Goal: Task Accomplishment & Management: Manage account settings

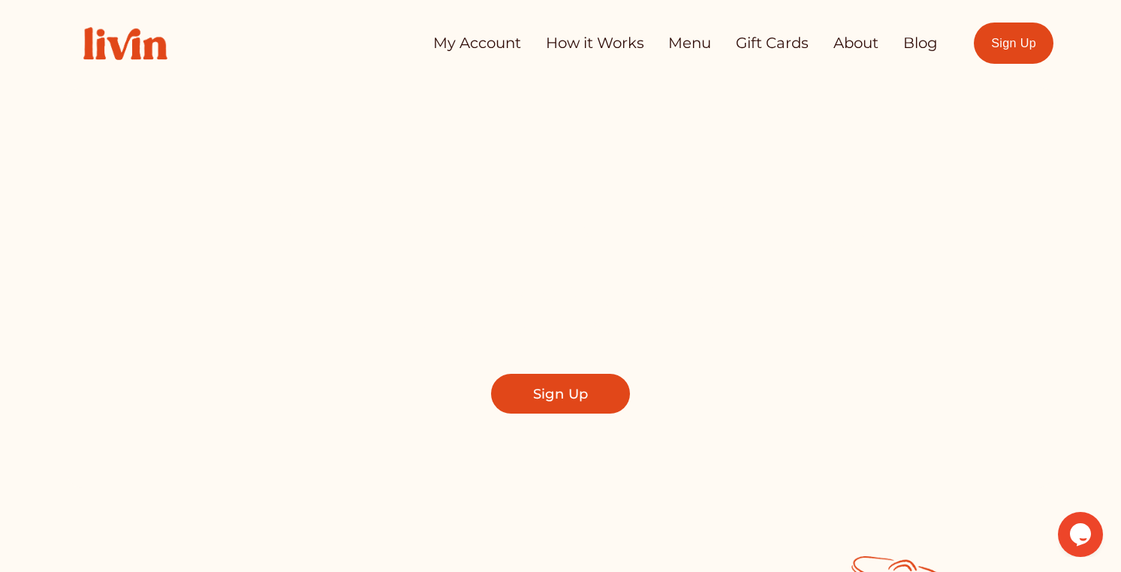
click at [462, 39] on link "My Account" at bounding box center [477, 44] width 88 height 30
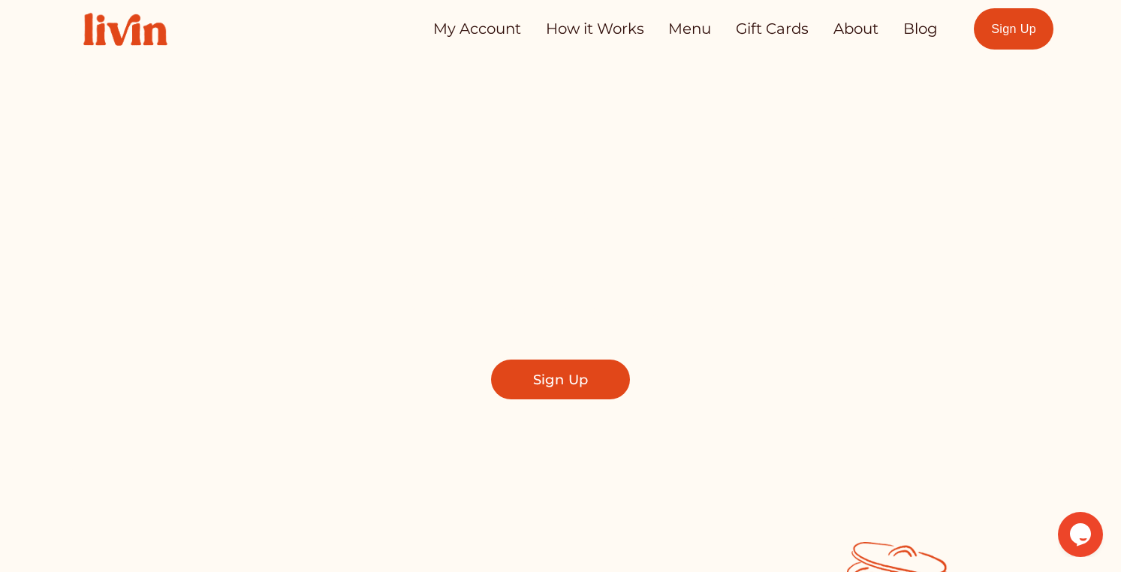
click at [472, 27] on link "My Account" at bounding box center [477, 29] width 88 height 30
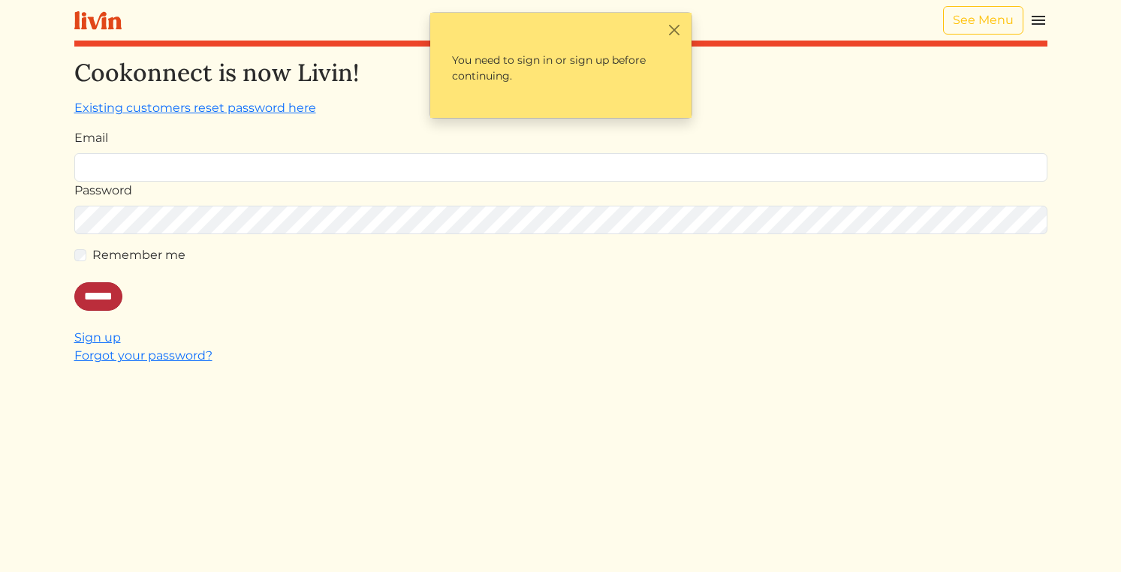
type input "**********"
click at [101, 300] on input "******" at bounding box center [98, 296] width 48 height 29
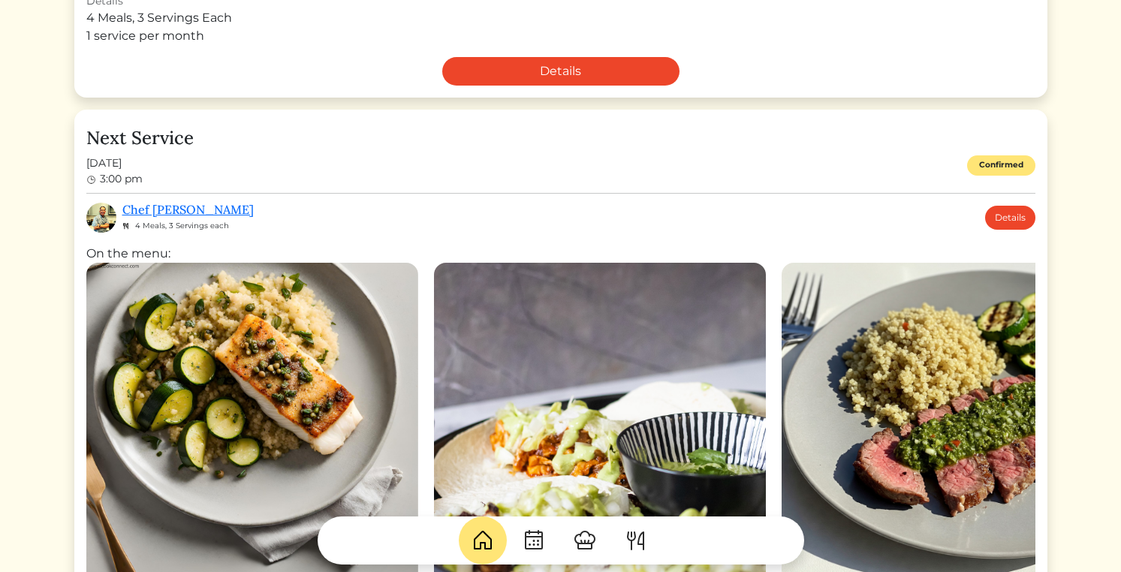
scroll to position [291, 0]
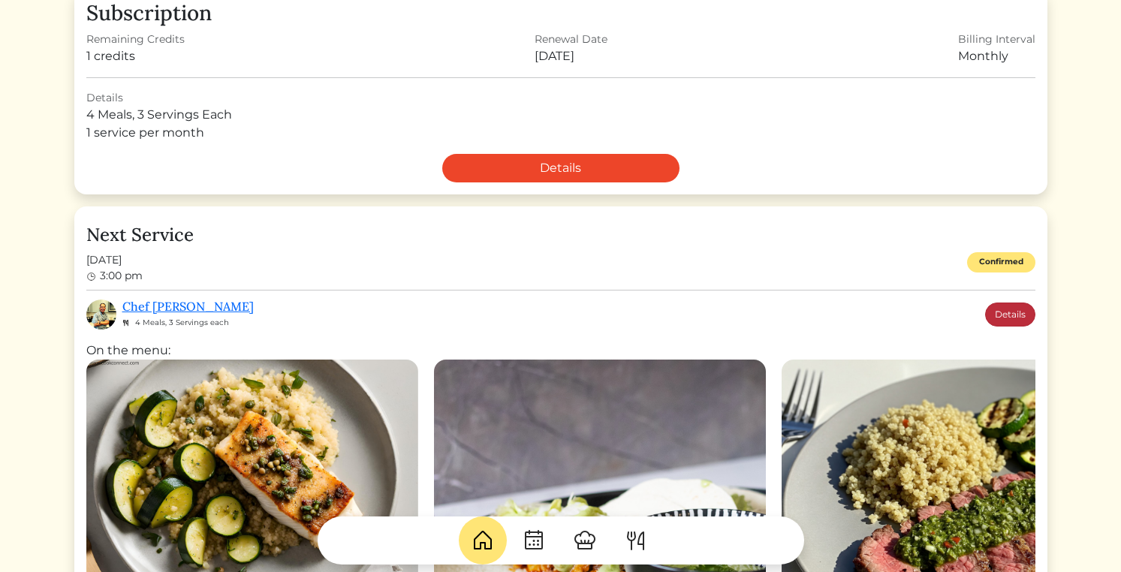
click at [1020, 320] on link "Details" at bounding box center [1010, 315] width 50 height 24
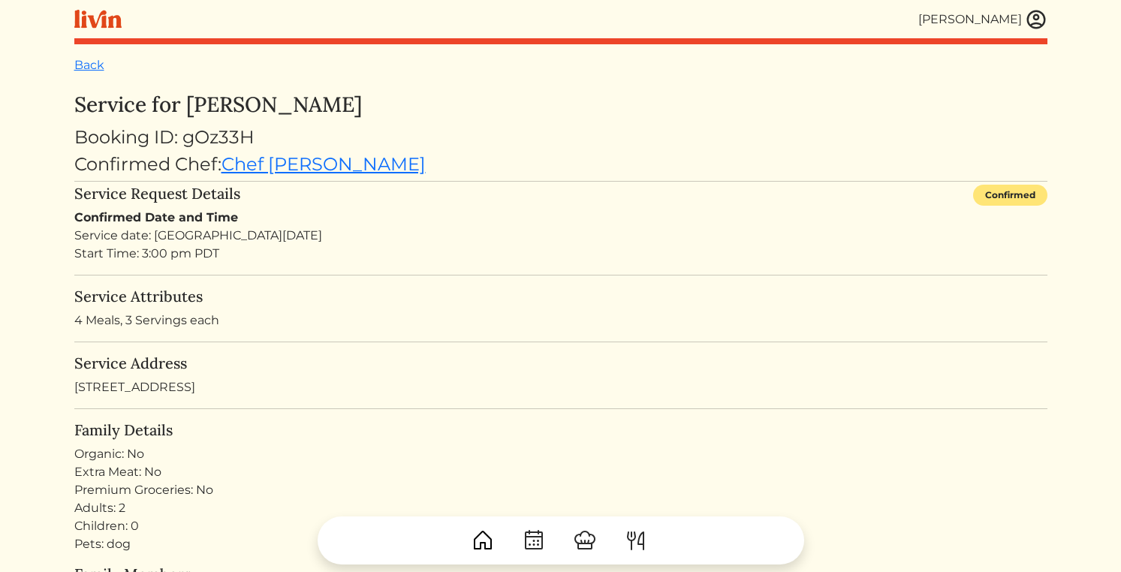
click at [477, 541] on img at bounding box center [483, 541] width 24 height 24
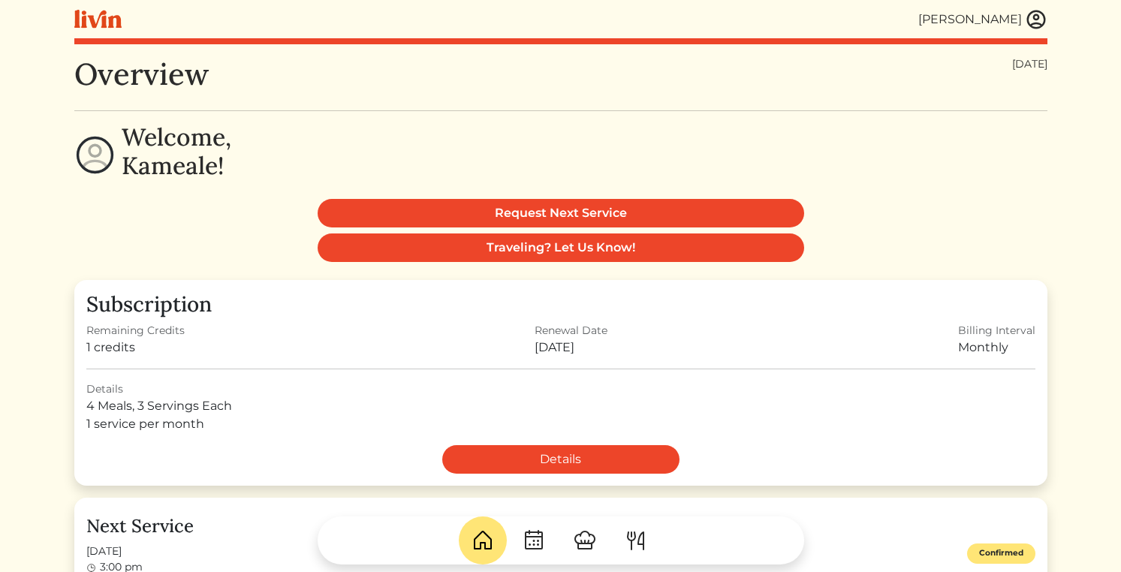
click at [526, 545] on img at bounding box center [534, 541] width 24 height 24
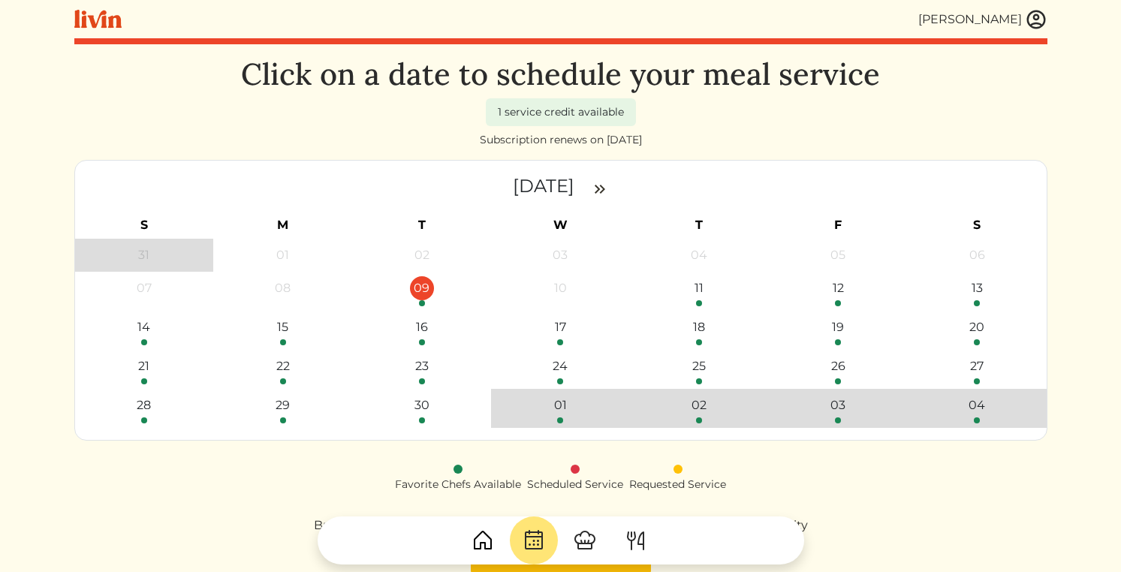
click at [588, 543] on img at bounding box center [585, 541] width 24 height 24
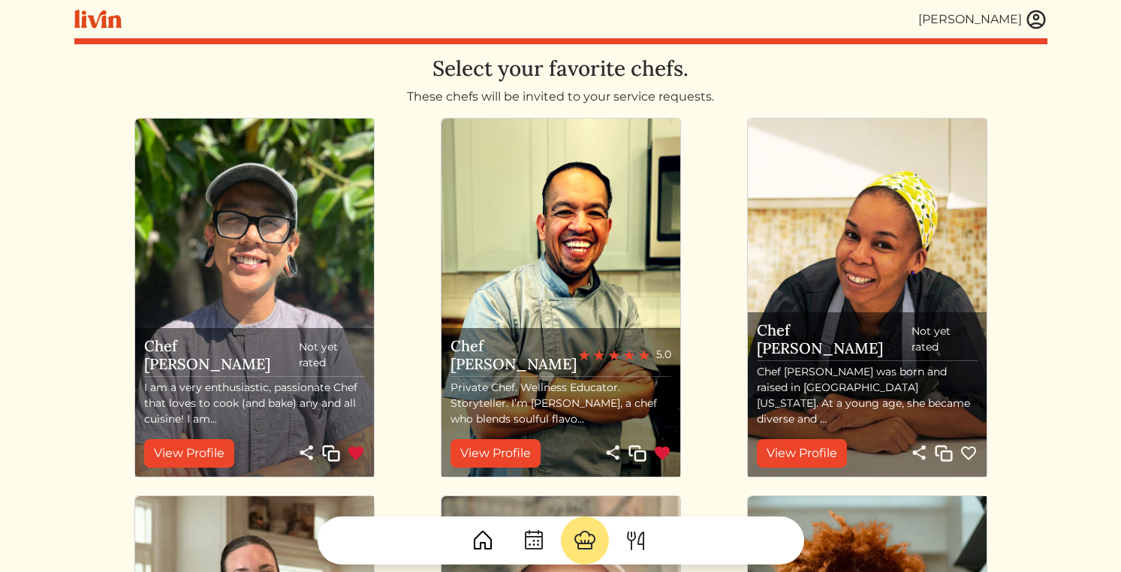
click at [633, 541] on img at bounding box center [636, 541] width 24 height 24
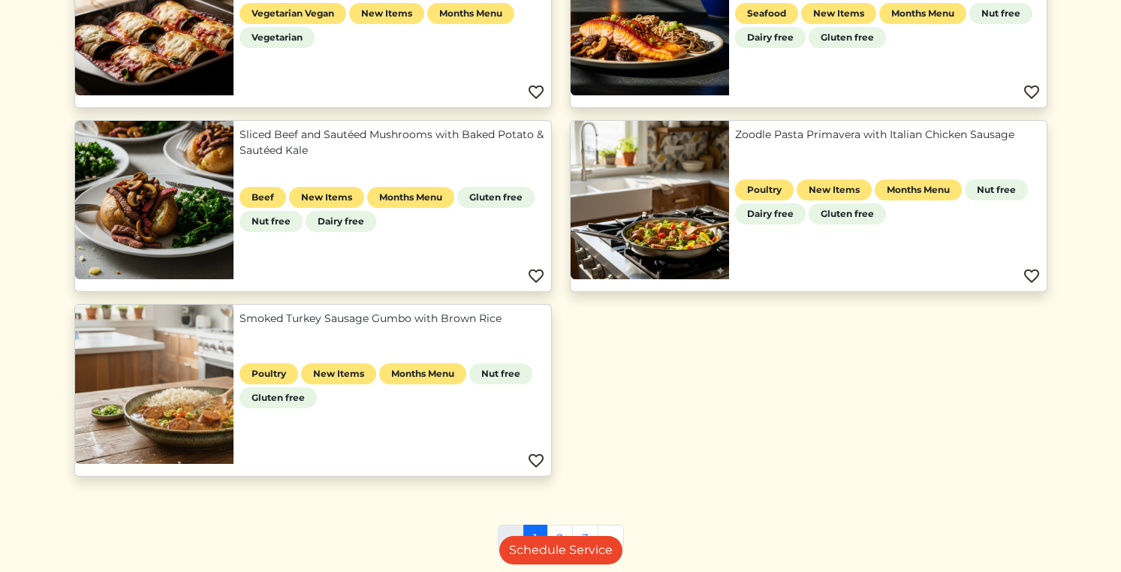
scroll to position [815, 0]
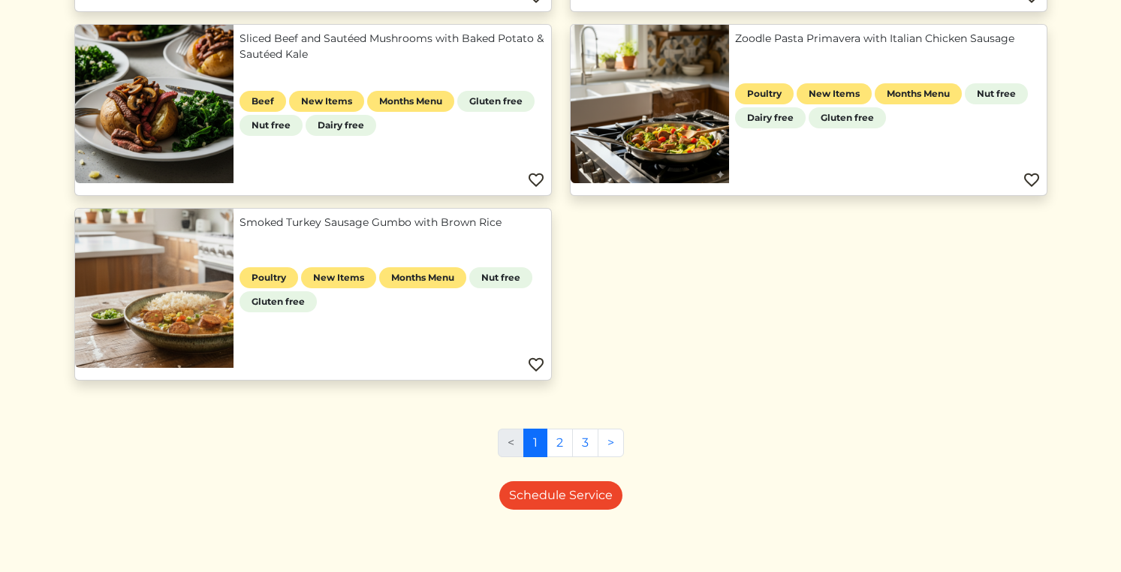
scroll to position [916, 0]
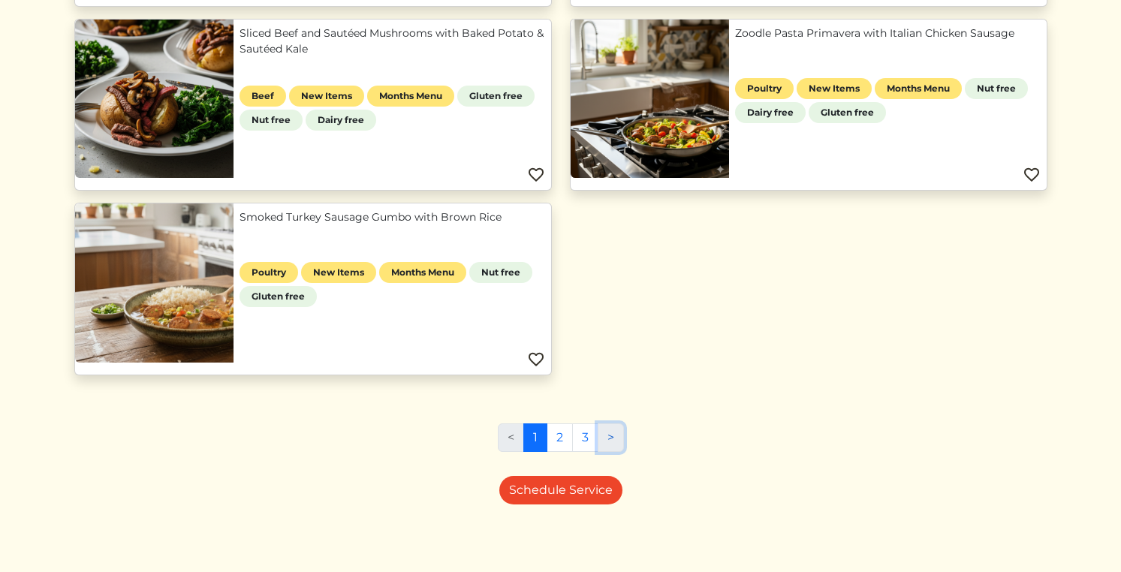
click at [611, 429] on link ">" at bounding box center [611, 438] width 26 height 29
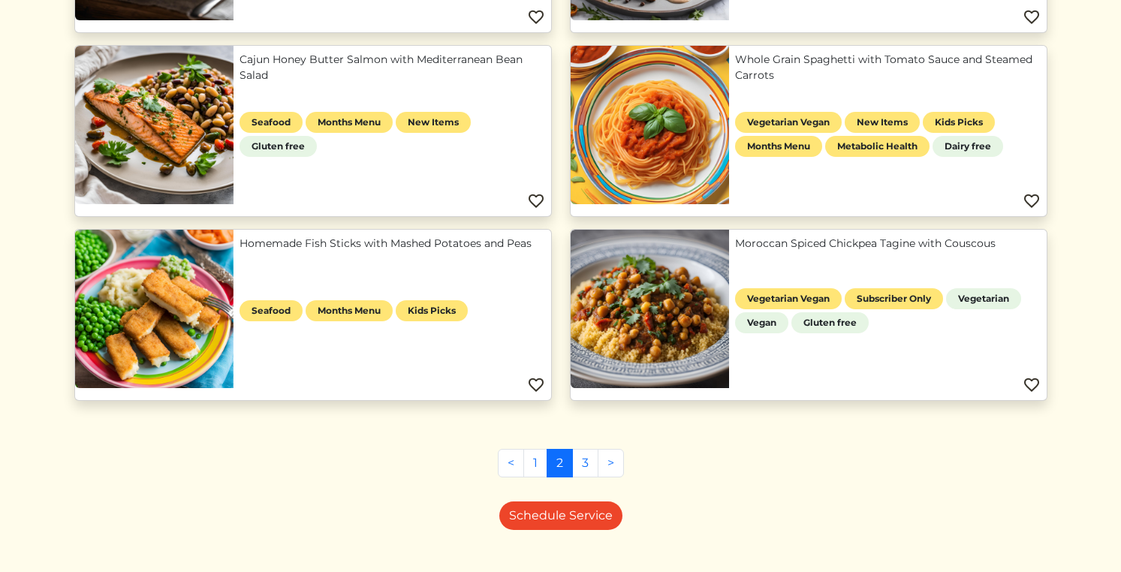
scroll to position [1284, 0]
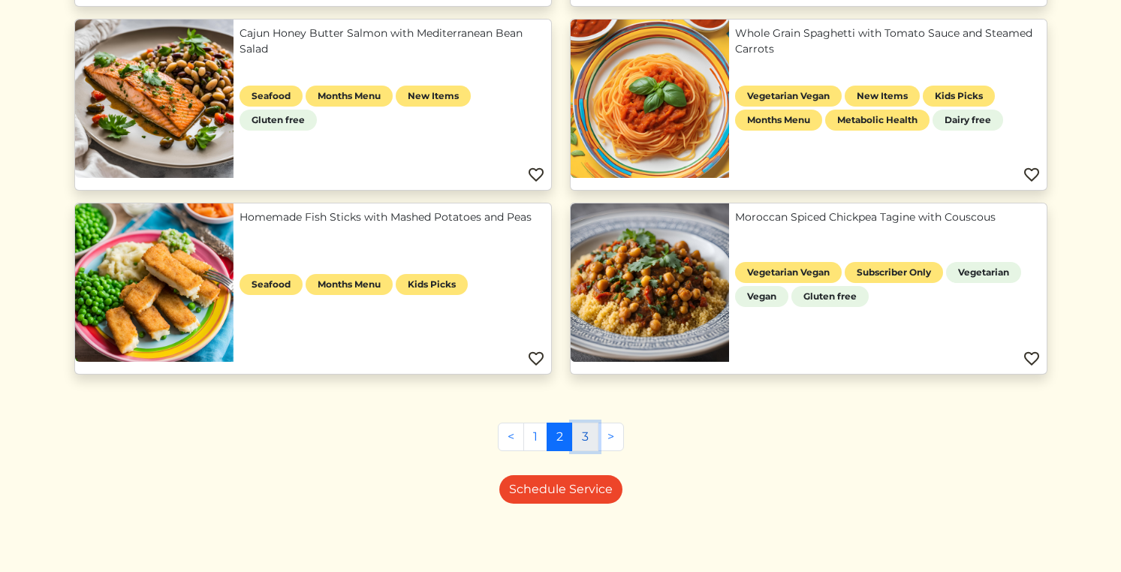
click at [580, 436] on link "3" at bounding box center [585, 437] width 26 height 29
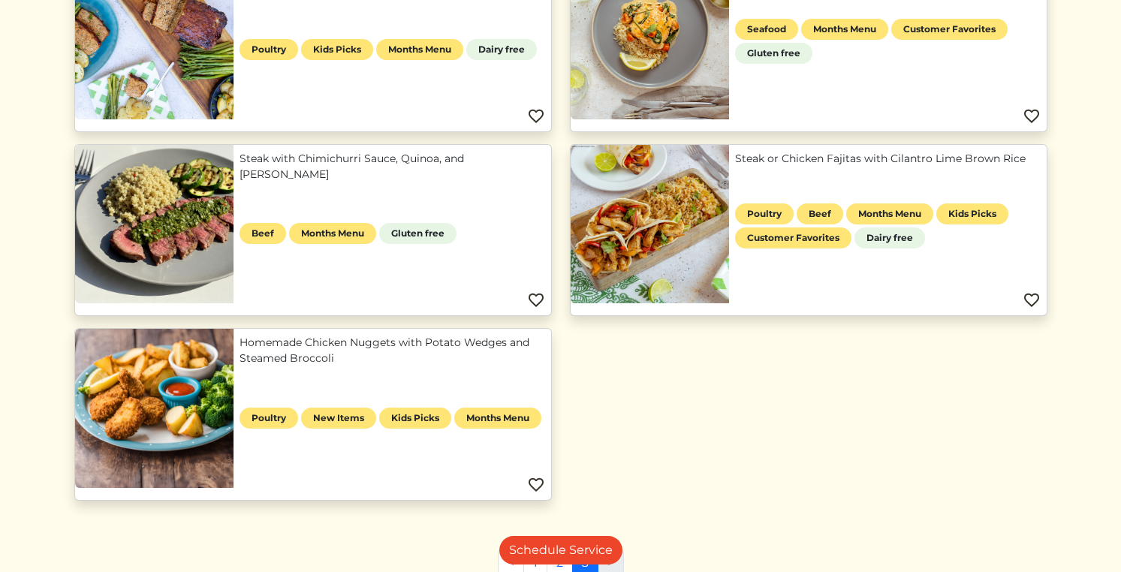
scroll to position [916, 0]
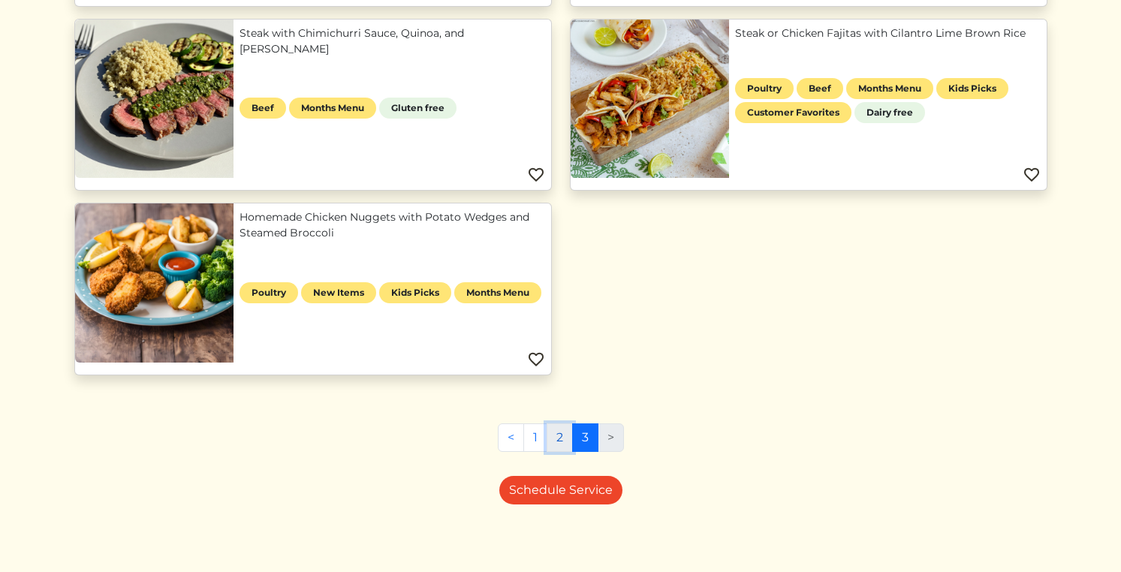
click at [560, 434] on link "2" at bounding box center [560, 438] width 26 height 29
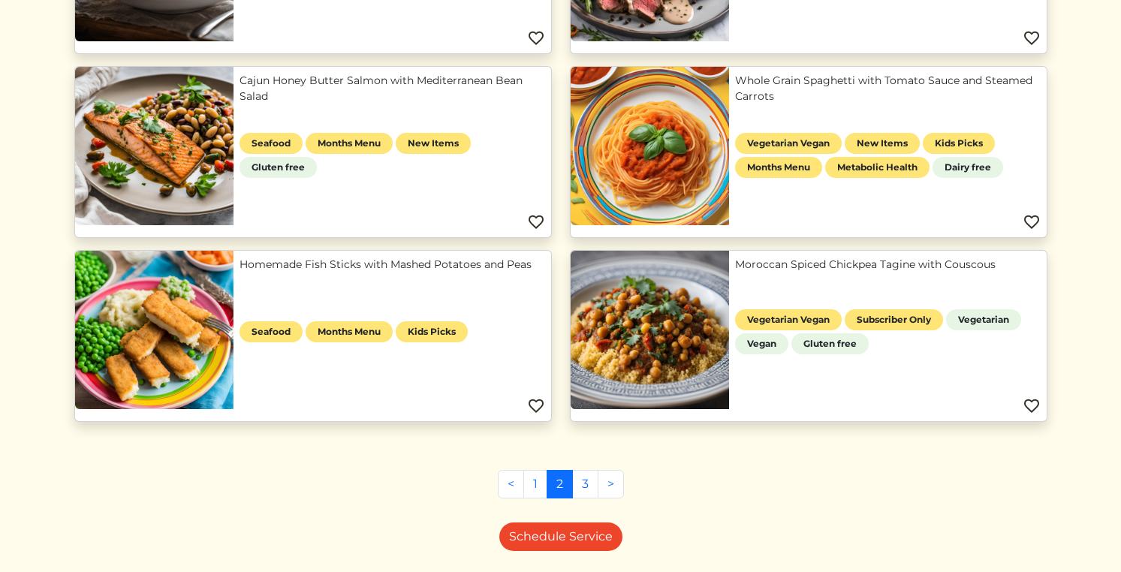
scroll to position [1284, 0]
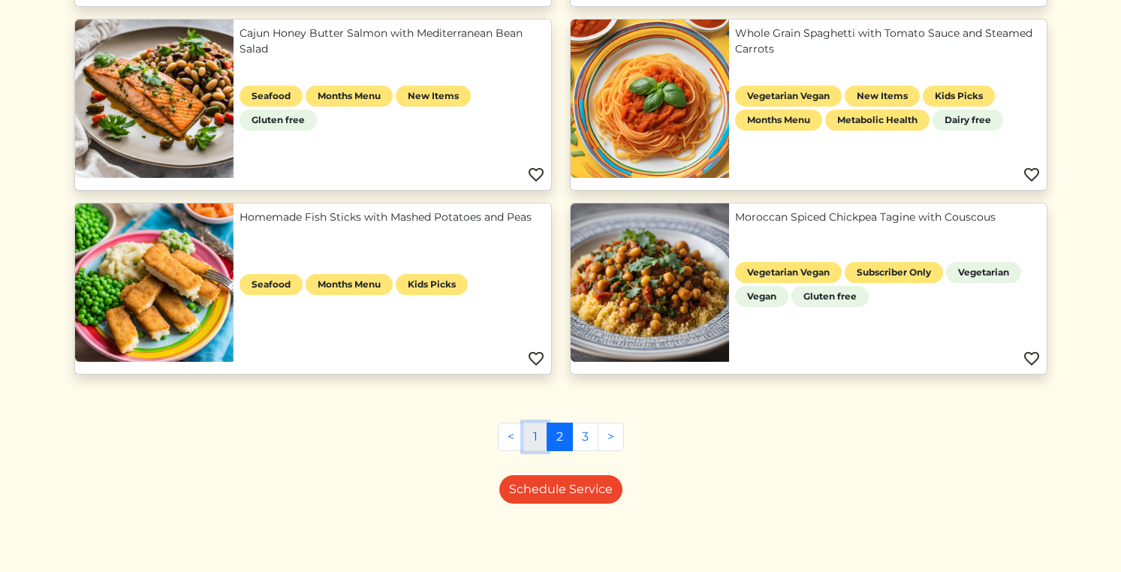
click at [538, 434] on link "1" at bounding box center [536, 437] width 24 height 29
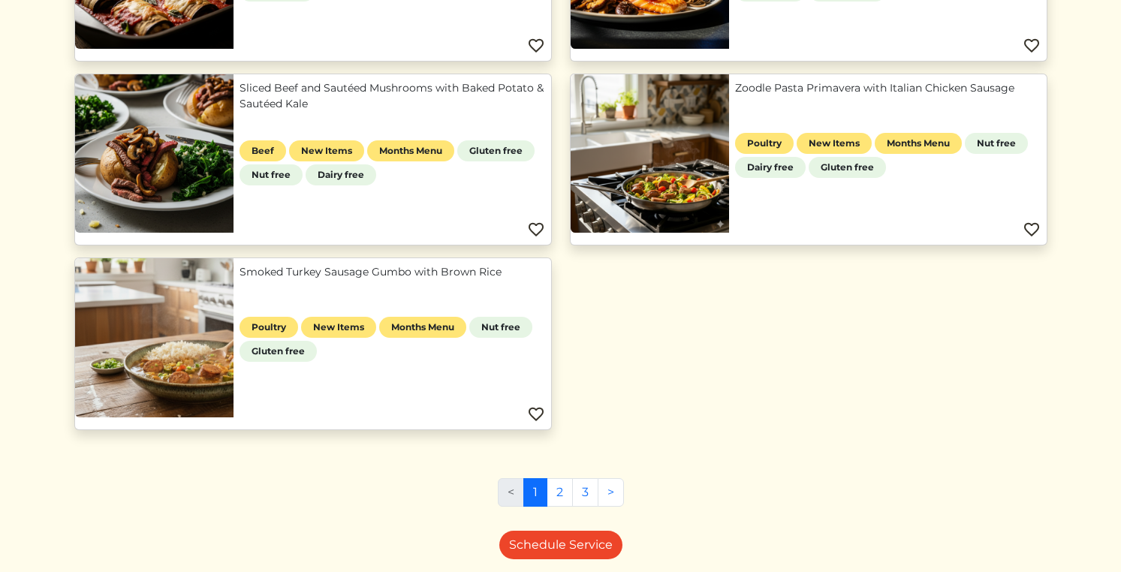
scroll to position [862, 0]
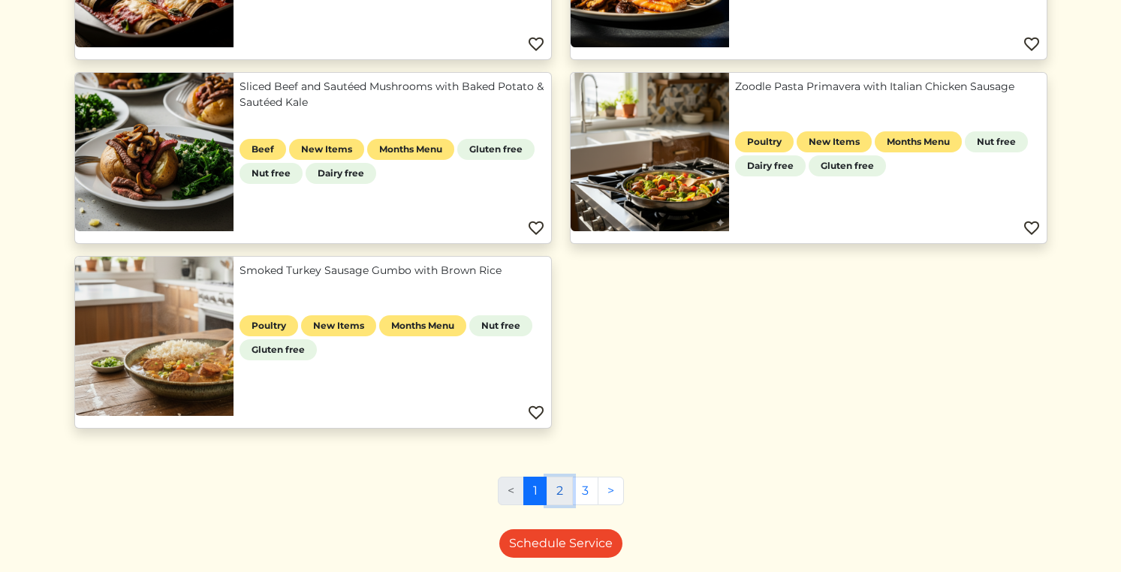
click at [552, 490] on link "2" at bounding box center [560, 491] width 26 height 29
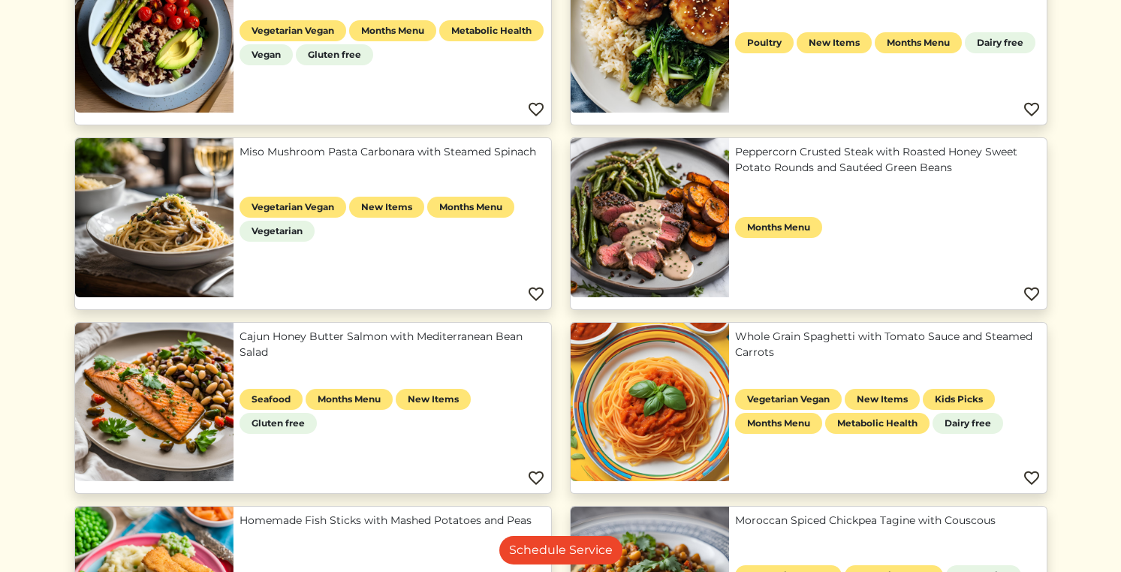
scroll to position [1284, 0]
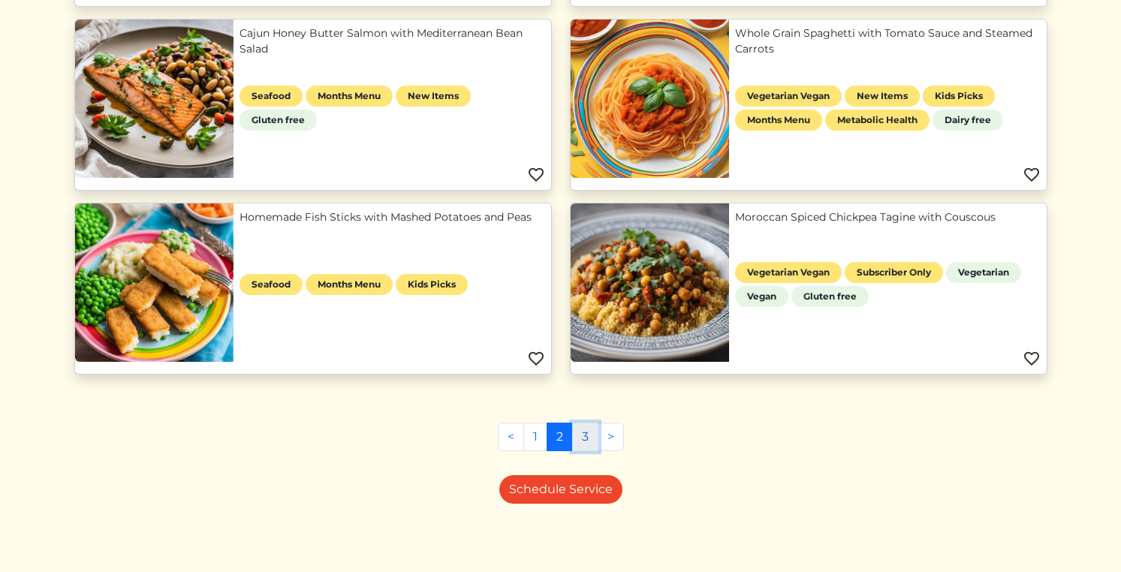
click at [585, 440] on link "3" at bounding box center [585, 437] width 26 height 29
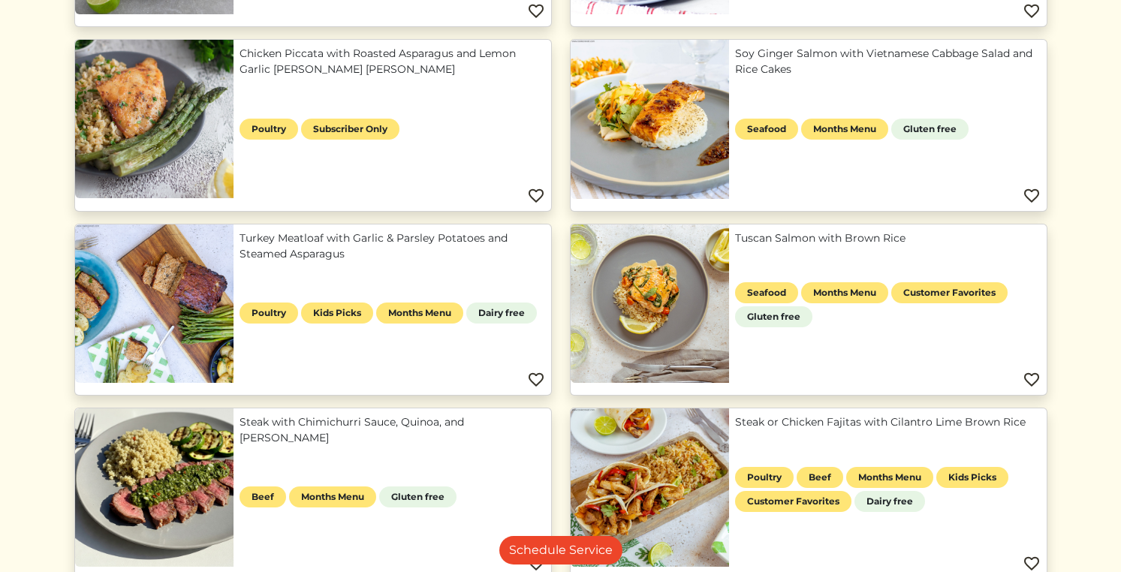
scroll to position [527, 0]
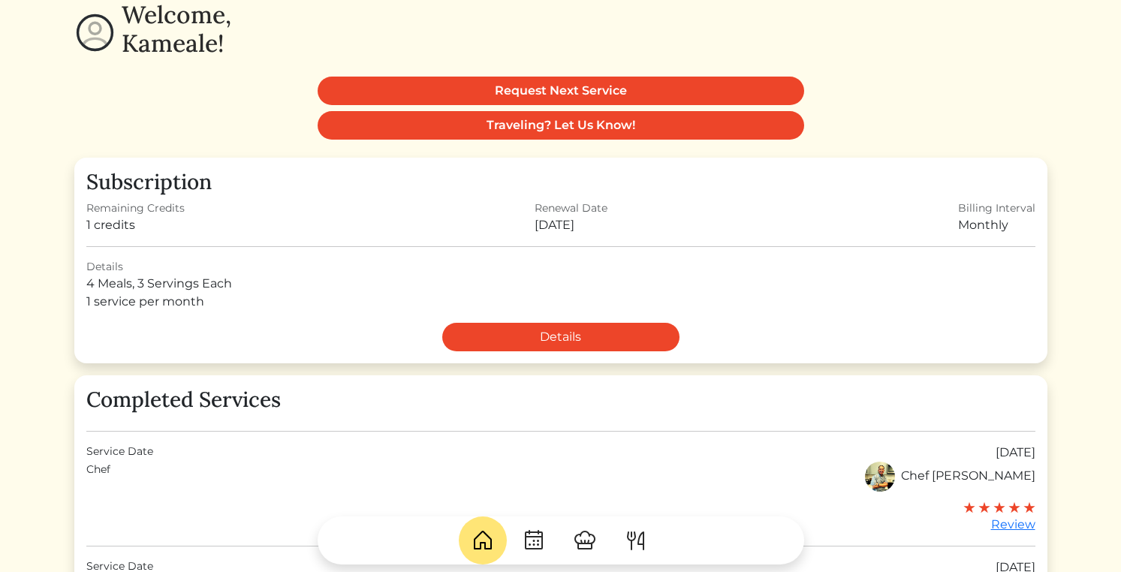
scroll to position [121, 0]
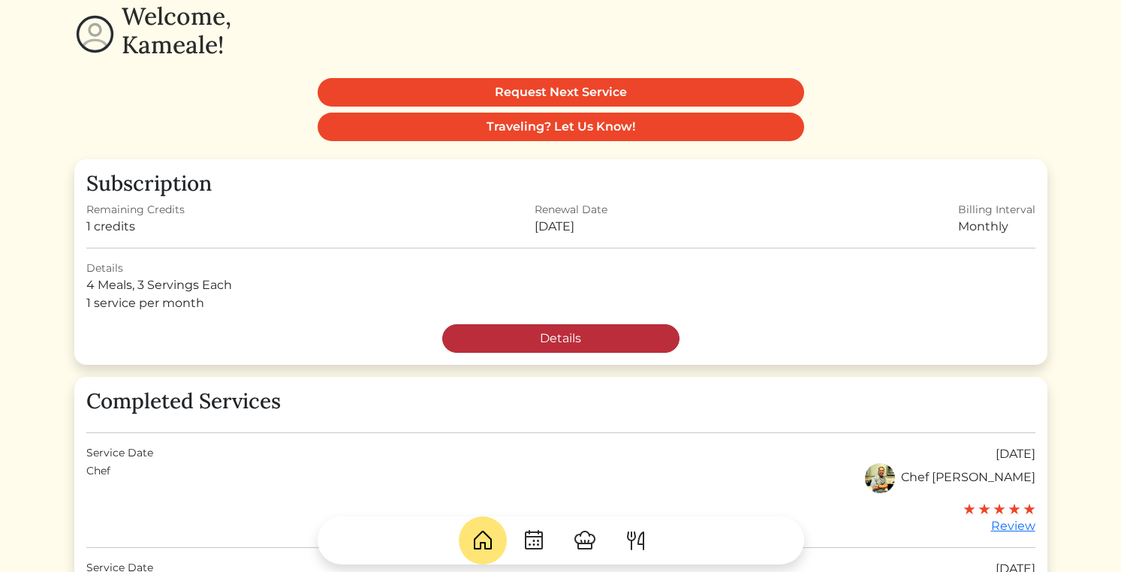
click at [490, 334] on link "Details" at bounding box center [560, 338] width 237 height 29
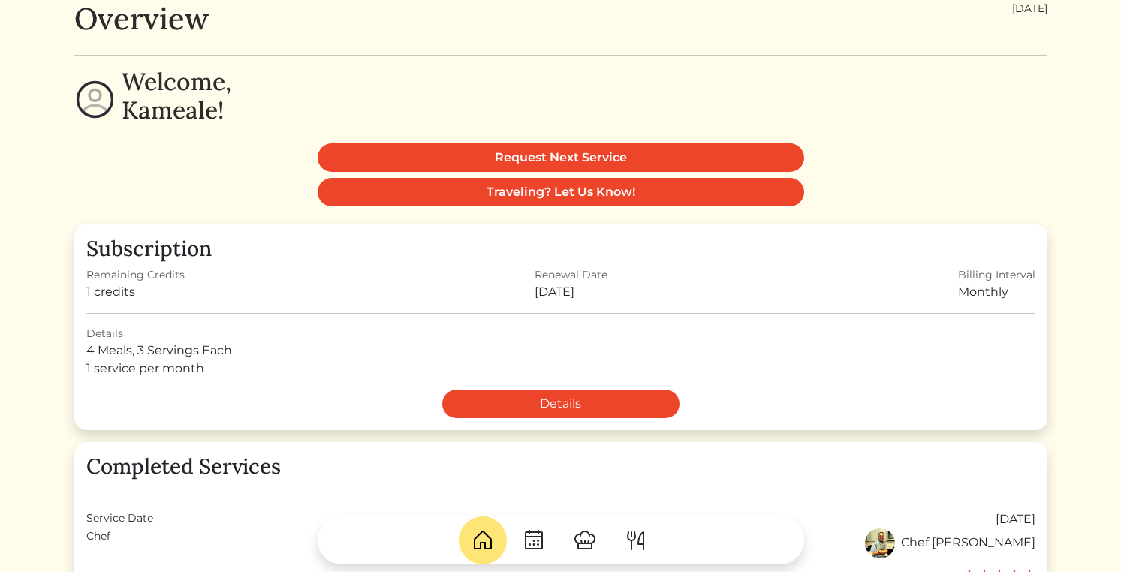
scroll to position [83, 0]
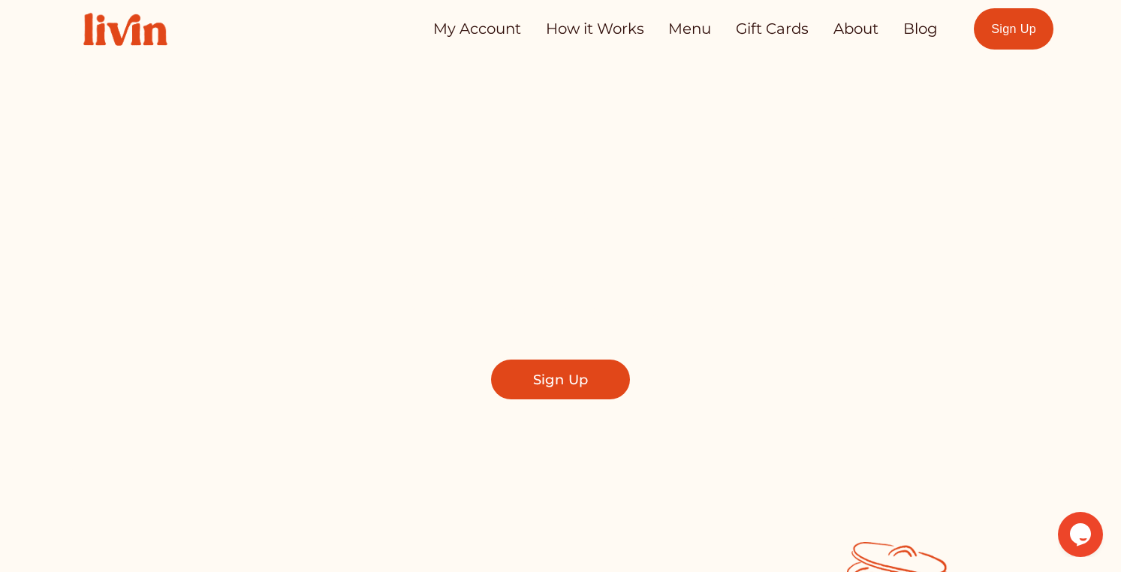
click at [477, 34] on link "My Account" at bounding box center [477, 29] width 88 height 30
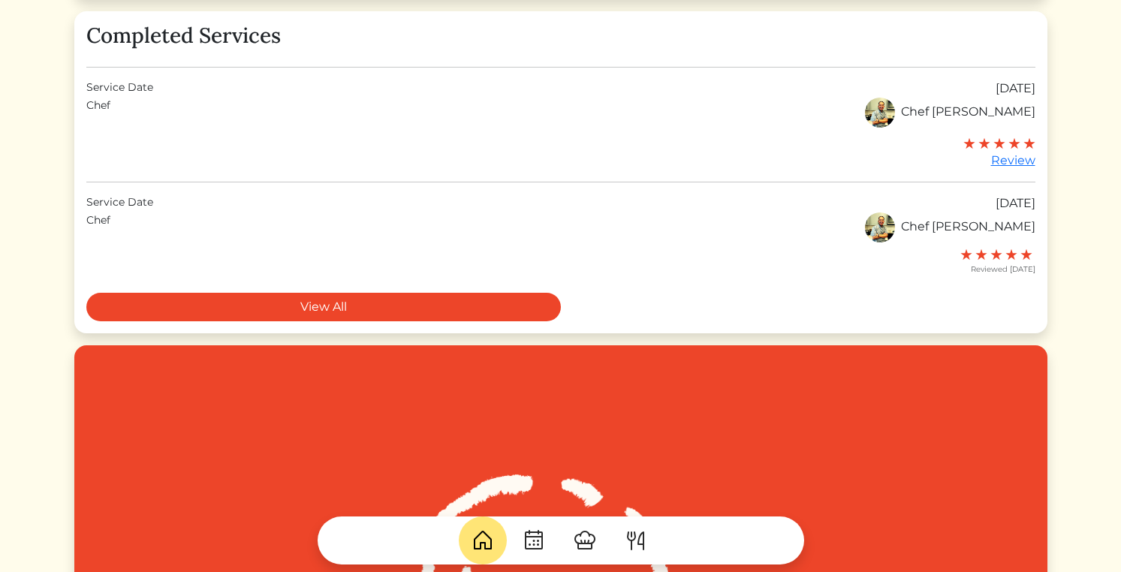
scroll to position [486, 0]
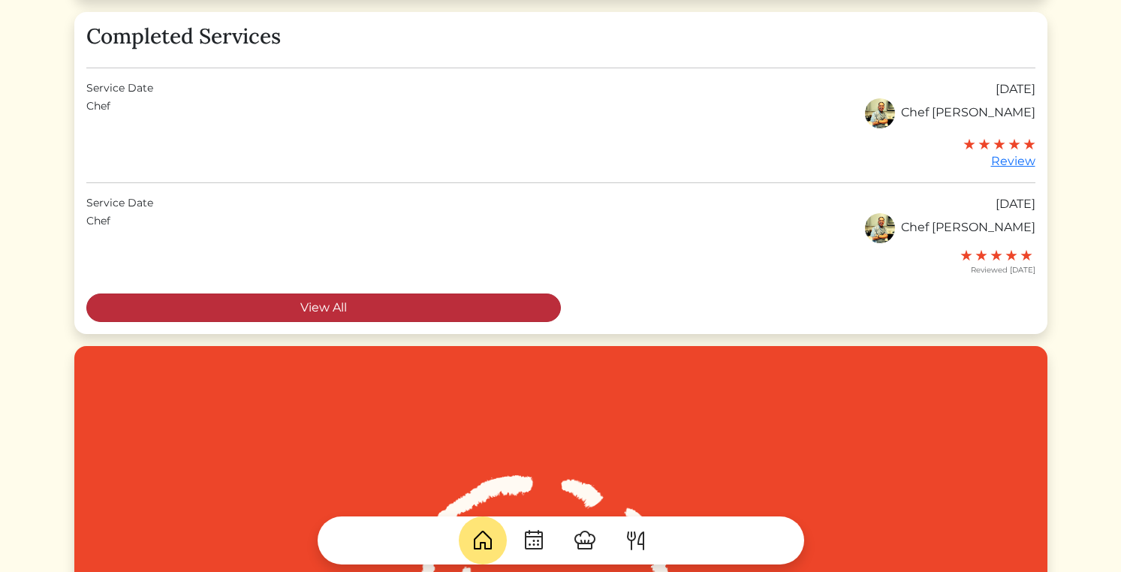
click at [321, 312] on link "View All" at bounding box center [323, 308] width 475 height 29
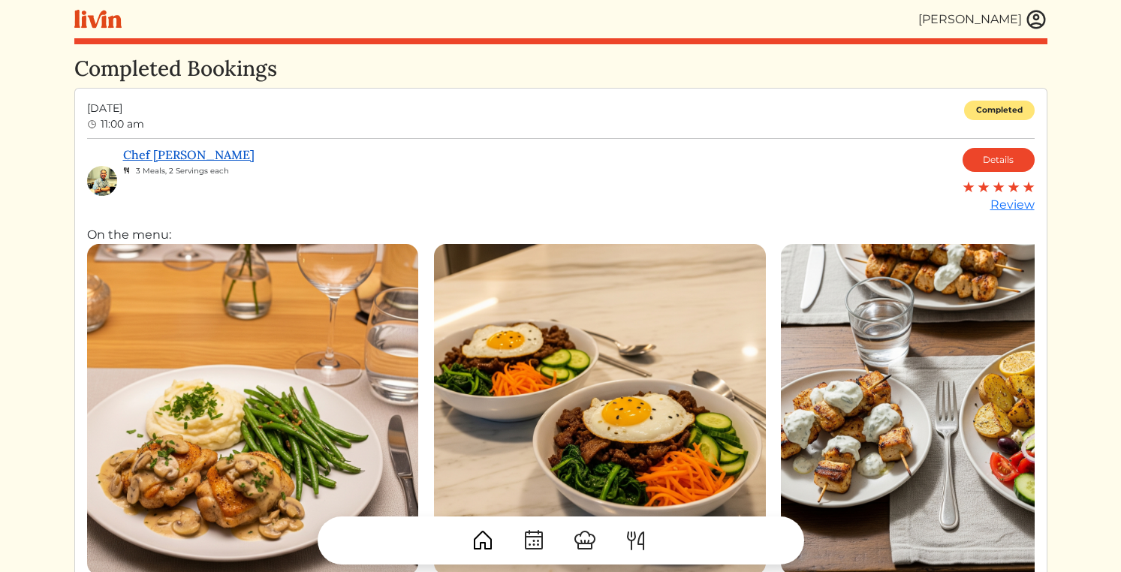
click at [143, 157] on link "Chef [PERSON_NAME]" at bounding box center [188, 154] width 131 height 15
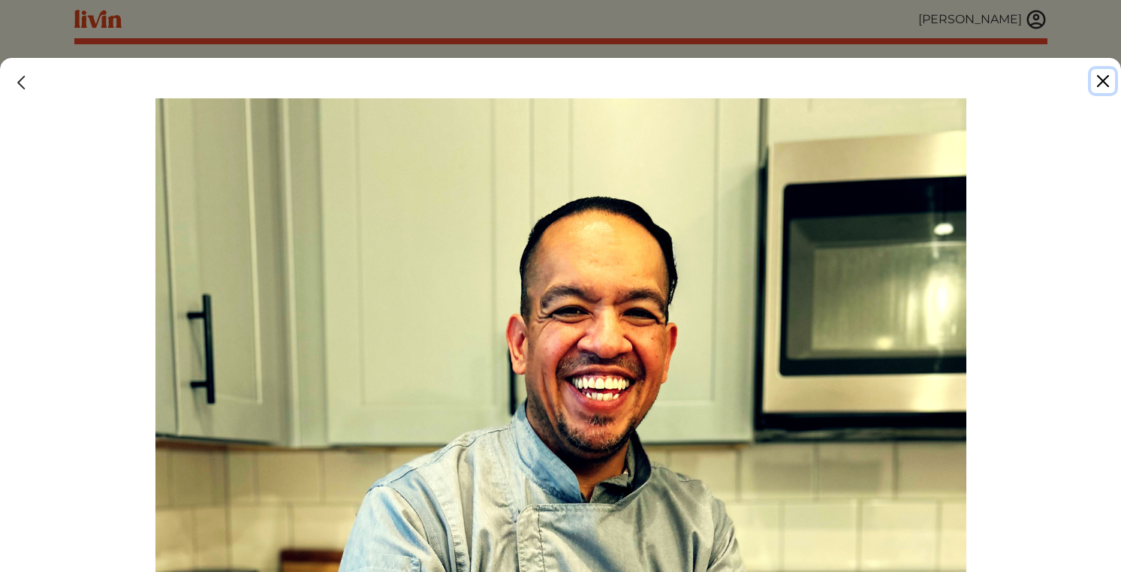
click at [1111, 80] on button "Close" at bounding box center [1103, 81] width 24 height 24
